Goal: Information Seeking & Learning: Check status

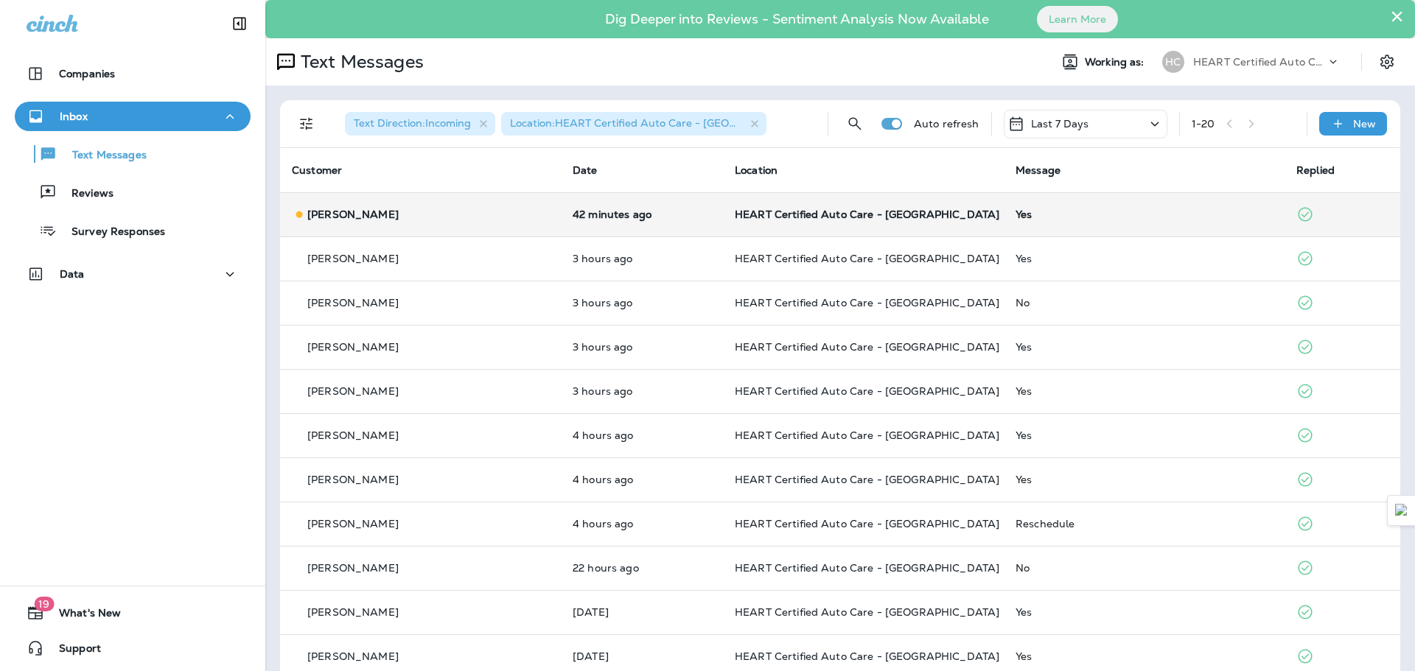
click at [424, 227] on td "[PERSON_NAME]" at bounding box center [420, 214] width 281 height 44
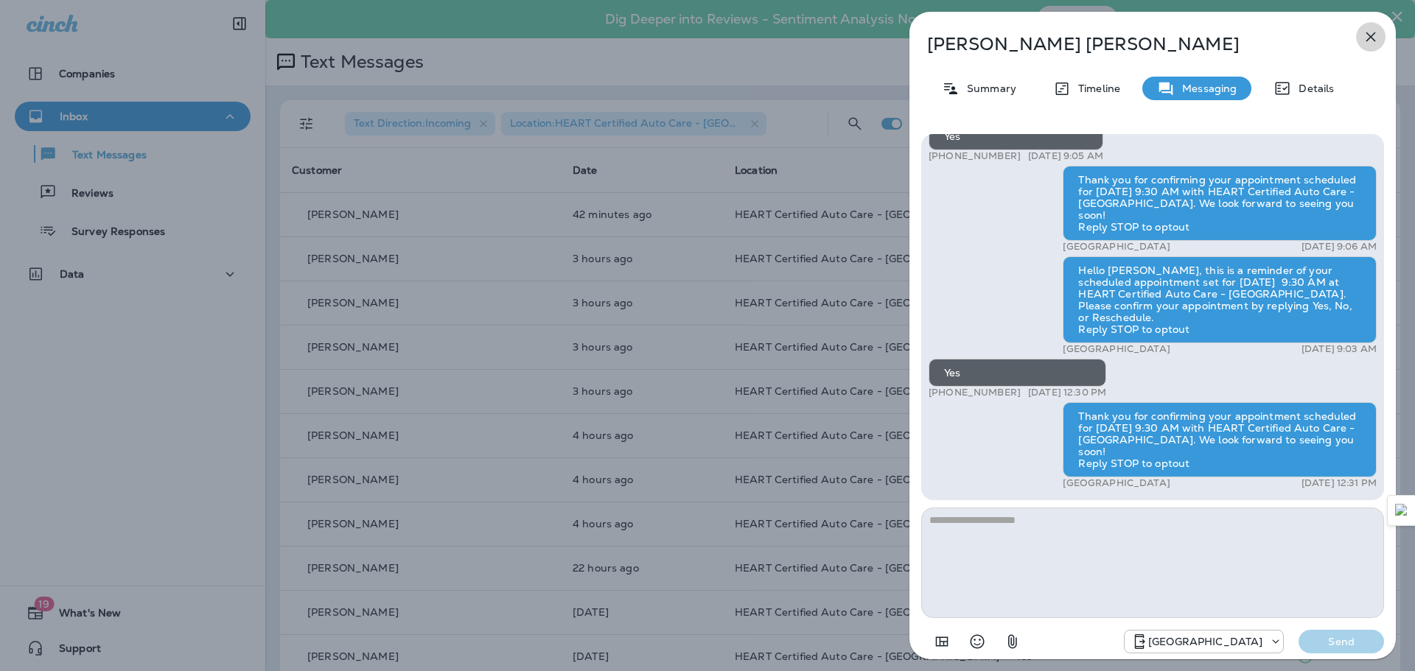
click at [1360, 43] on button "button" at bounding box center [1370, 36] width 29 height 29
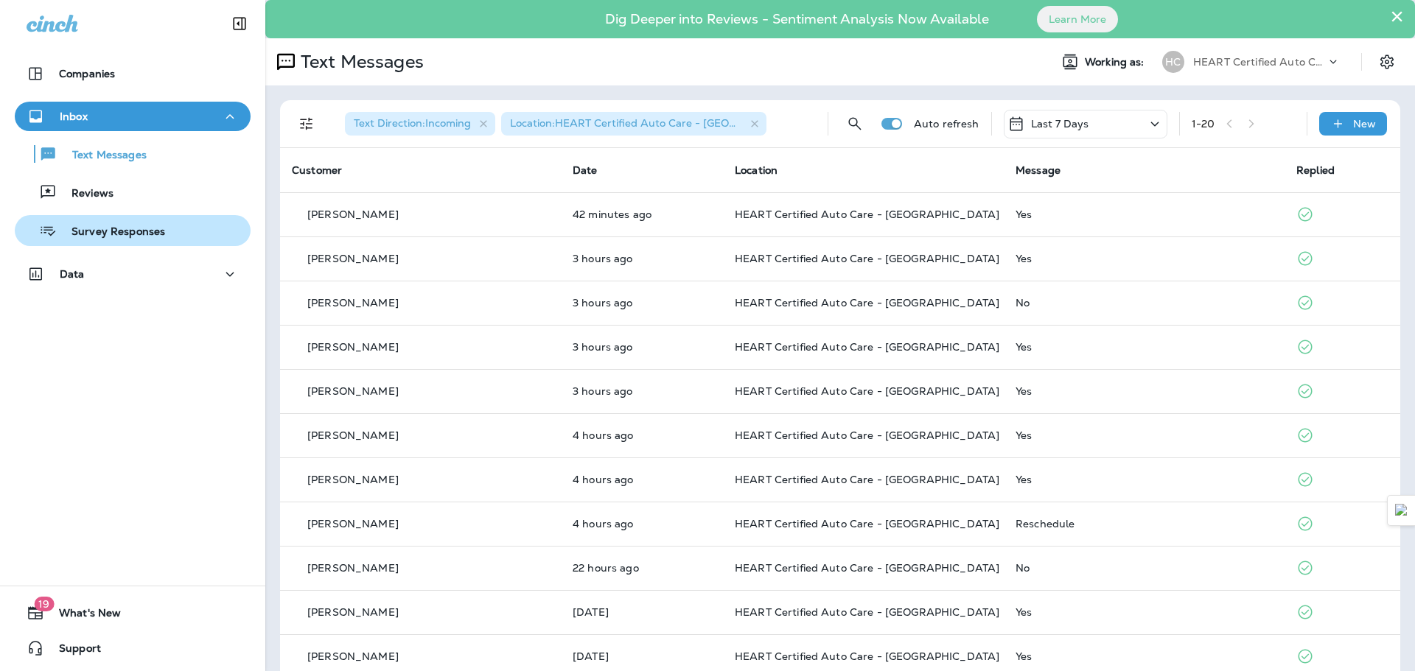
click at [113, 230] on p "Survey Responses" at bounding box center [111, 233] width 108 height 14
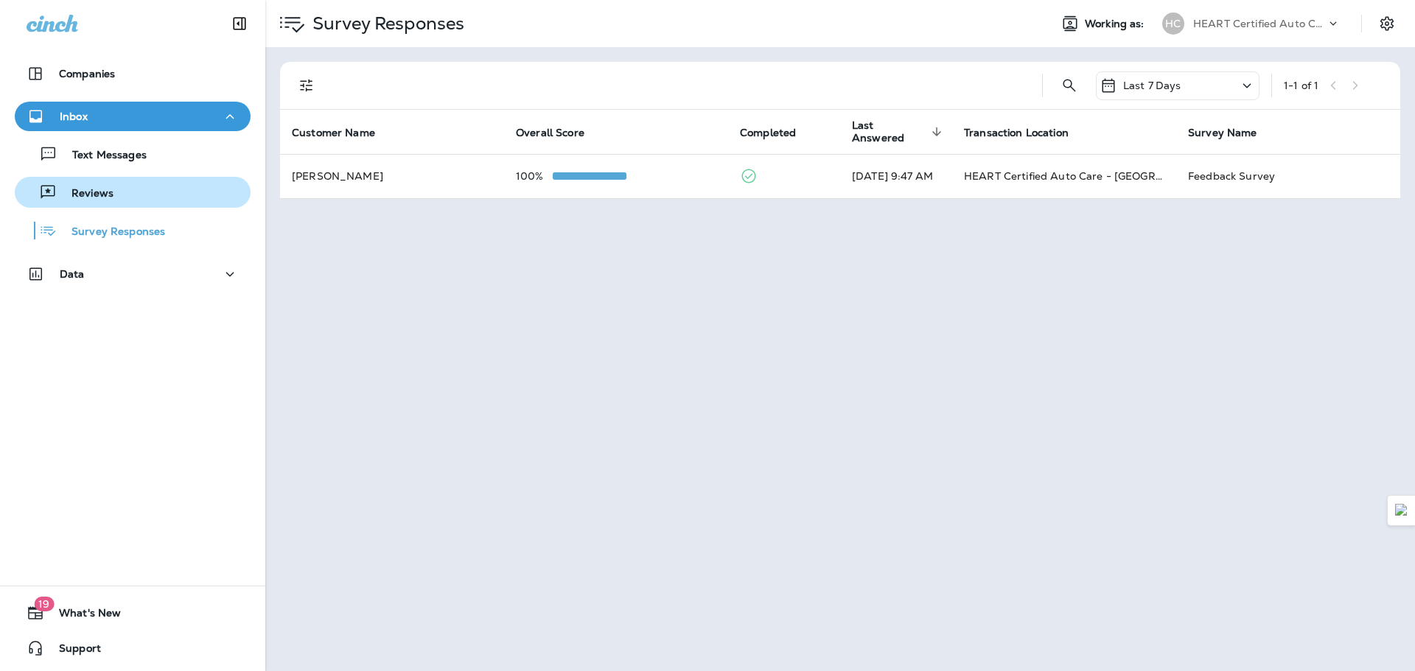
click at [117, 203] on div "Reviews" at bounding box center [133, 192] width 224 height 22
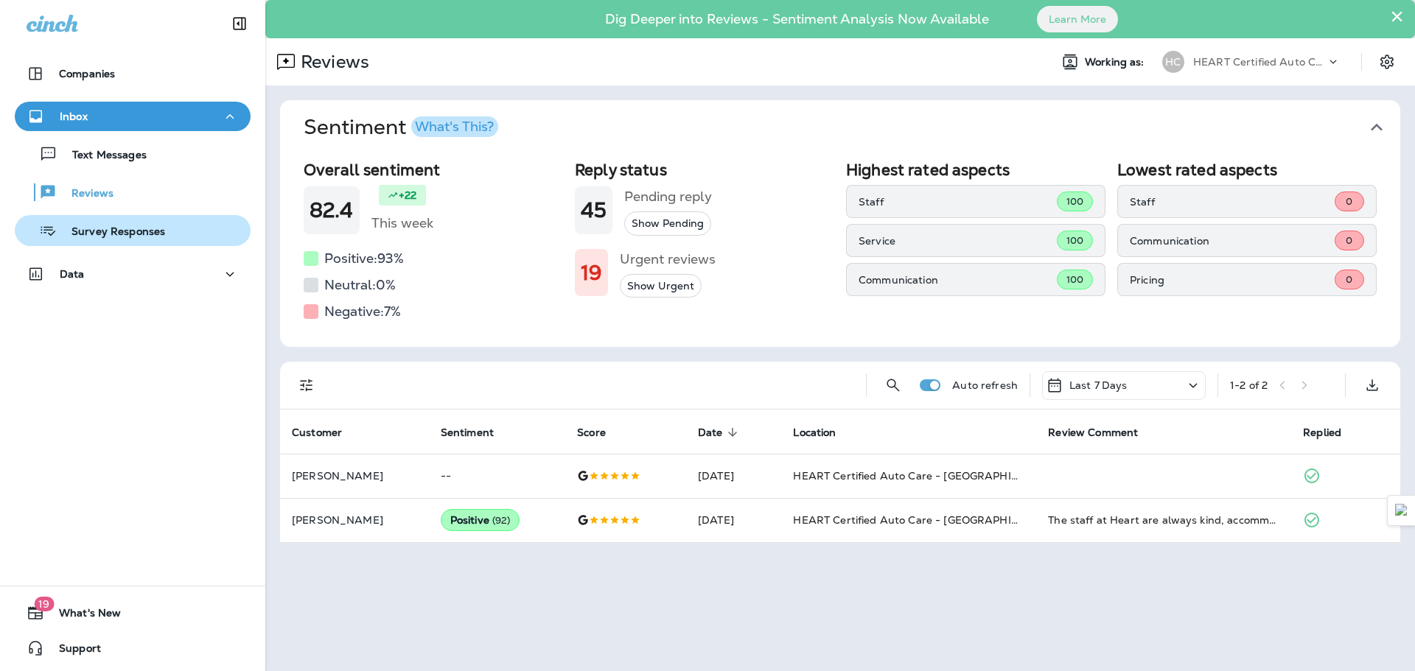
click at [107, 237] on p "Survey Responses" at bounding box center [111, 233] width 108 height 14
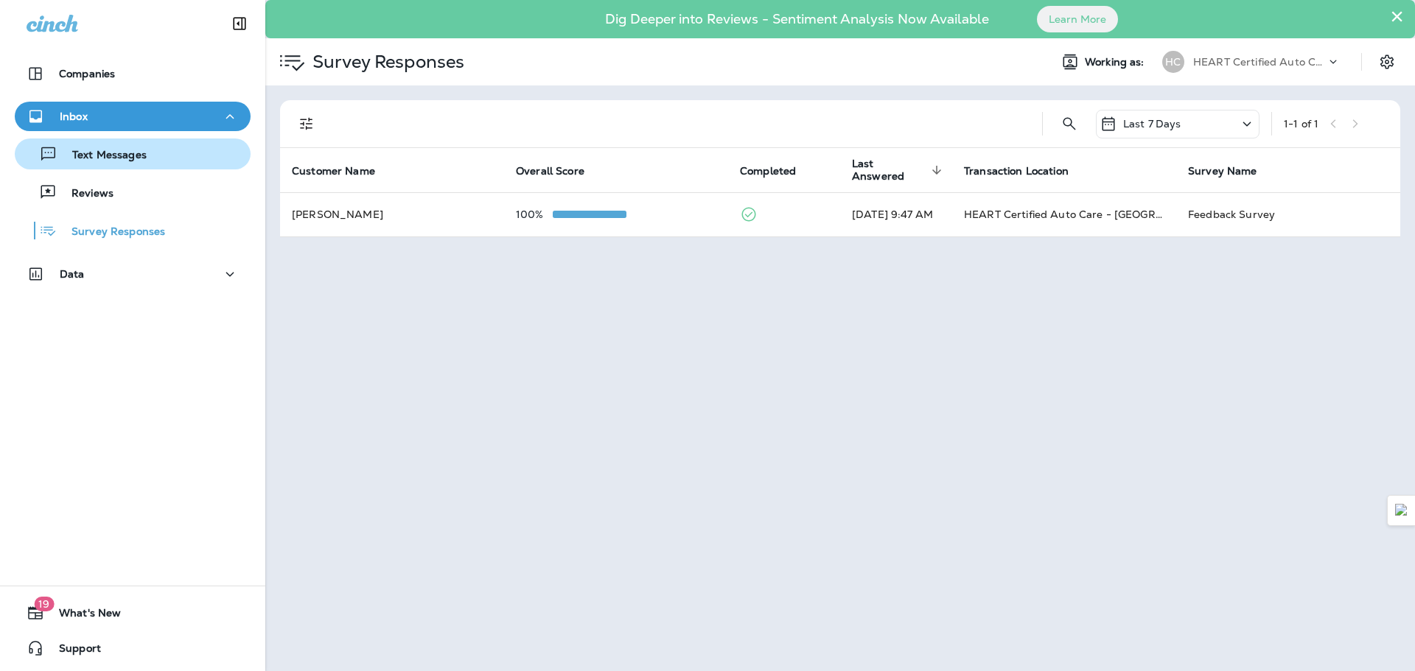
click at [145, 159] on div "Text Messages" at bounding box center [133, 154] width 224 height 22
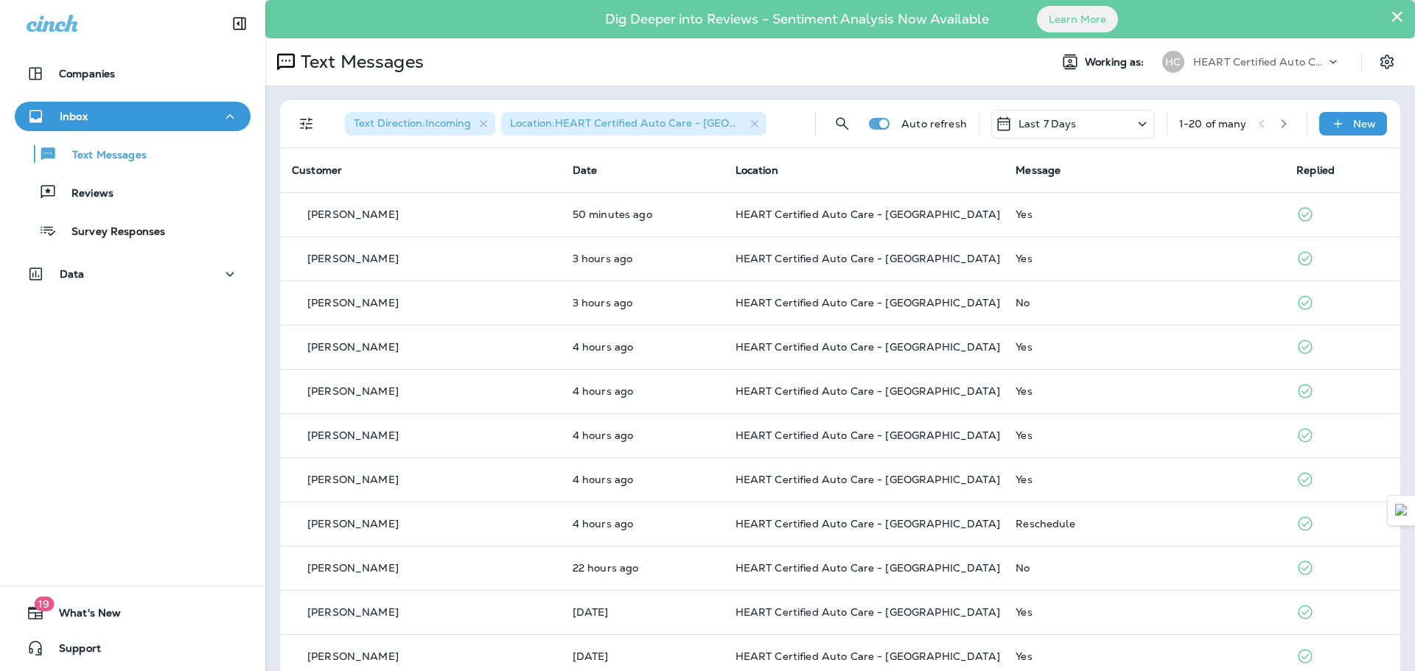
click at [152, 213] on div "Text Messages Reviews Survey Responses" at bounding box center [133, 188] width 236 height 115
click at [116, 198] on div "Reviews" at bounding box center [133, 192] width 224 height 22
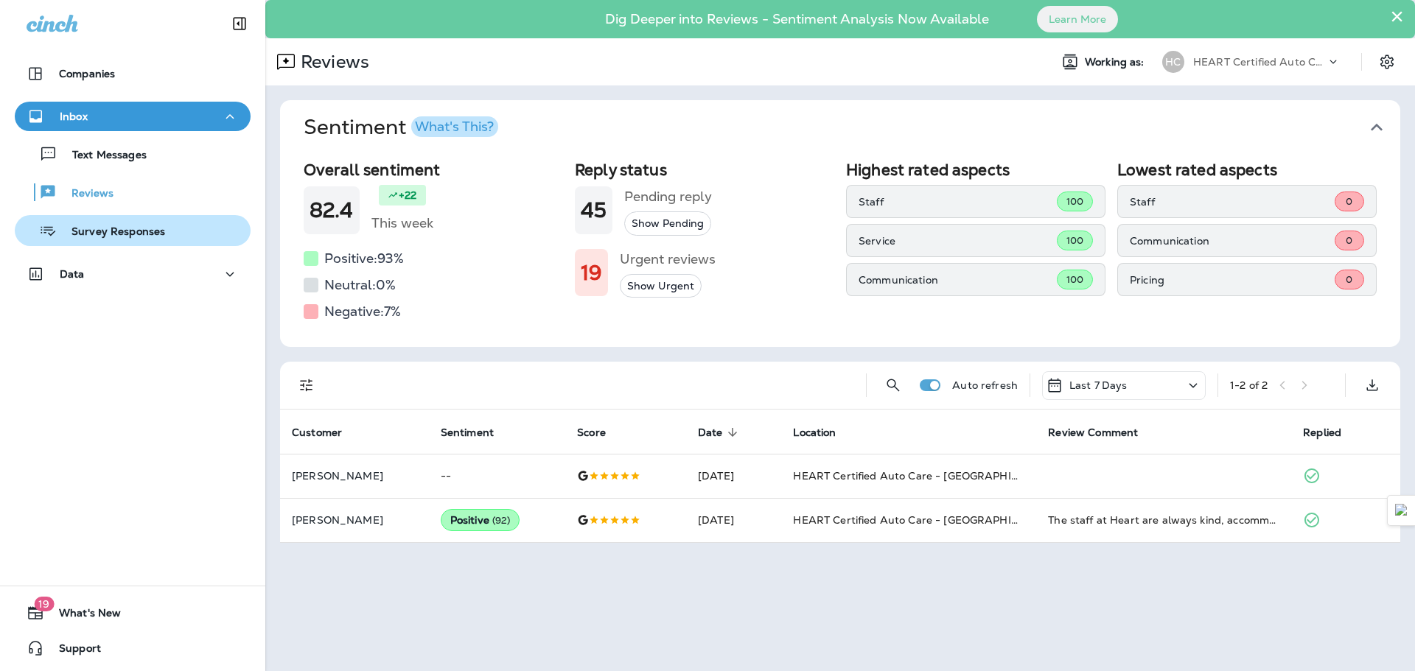
click at [127, 223] on div "Survey Responses" at bounding box center [93, 231] width 144 height 22
